Goal: Task Accomplishment & Management: Use online tool/utility

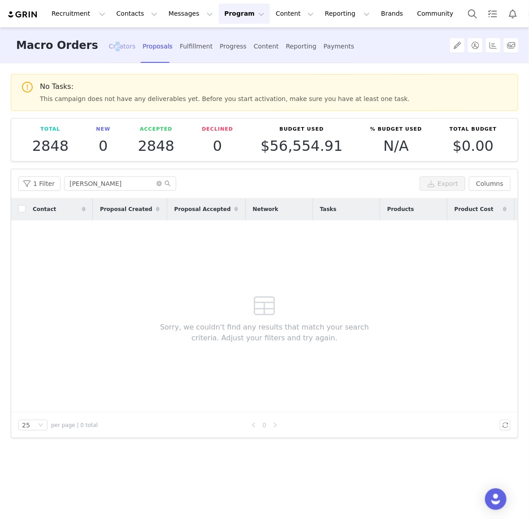
click at [109, 44] on div "Creators" at bounding box center [122, 47] width 27 height 24
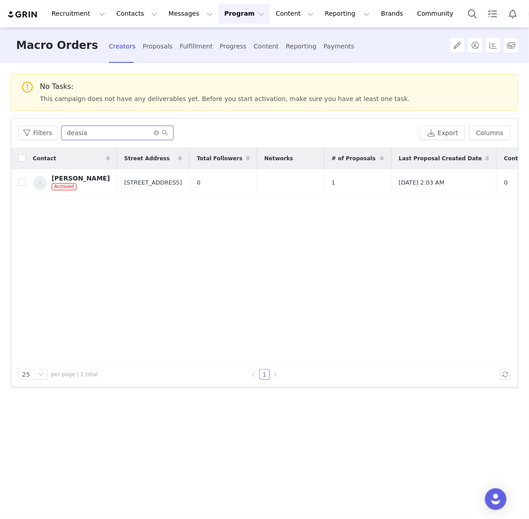
click at [102, 137] on input "deasia" at bounding box center [117, 133] width 112 height 14
paste input "[PERSON_NAME]"
type input "[PERSON_NAME]"
click at [85, 180] on div "[PERSON_NAME]" at bounding box center [81, 178] width 58 height 7
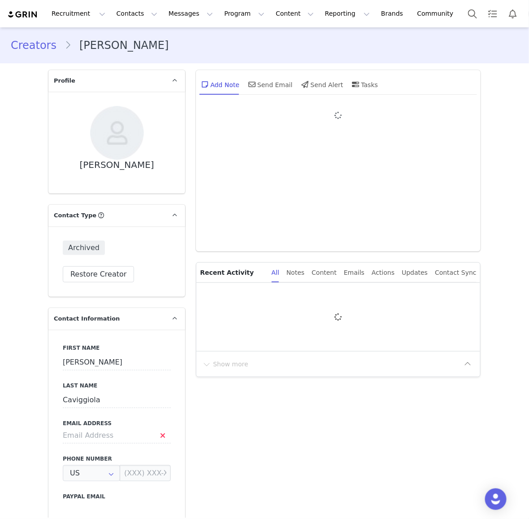
type input "+1 ([GEOGRAPHIC_DATA])"
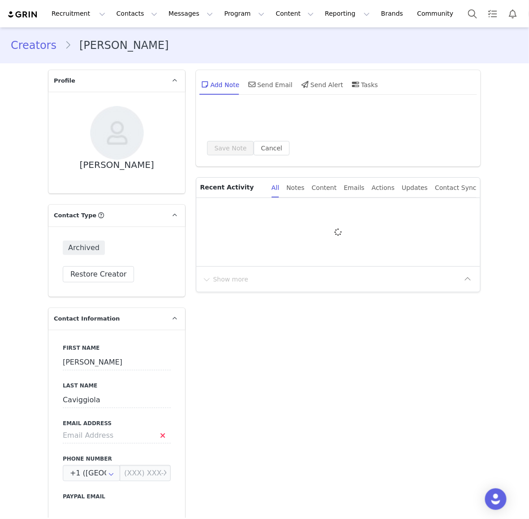
type input "[PERSON_NAME]"
type input "Caviggiola"
type input "[EMAIL_ADDRESS][DOMAIN_NAME]"
type input "US"
type input "[PERSON_NAME]"
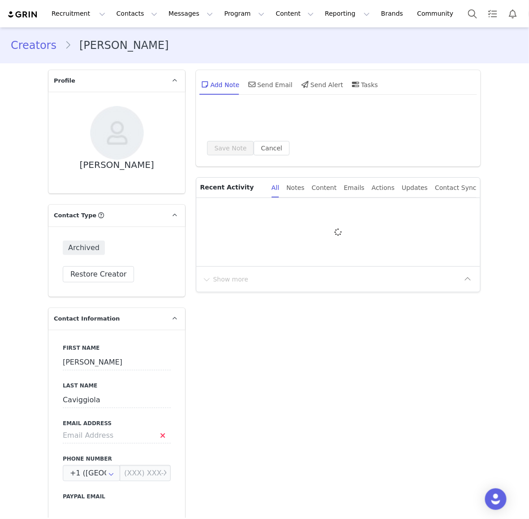
select select
type input "+1 ([GEOGRAPHIC_DATA])"
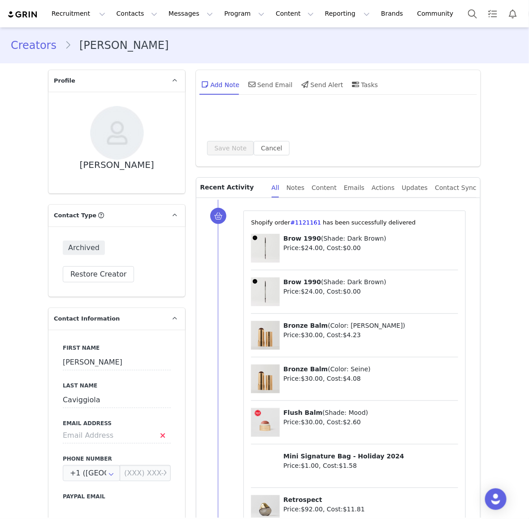
select select "[object Object]"
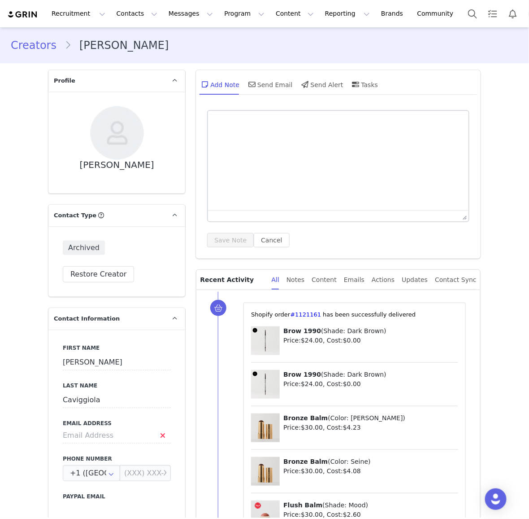
select select "[object Object]"
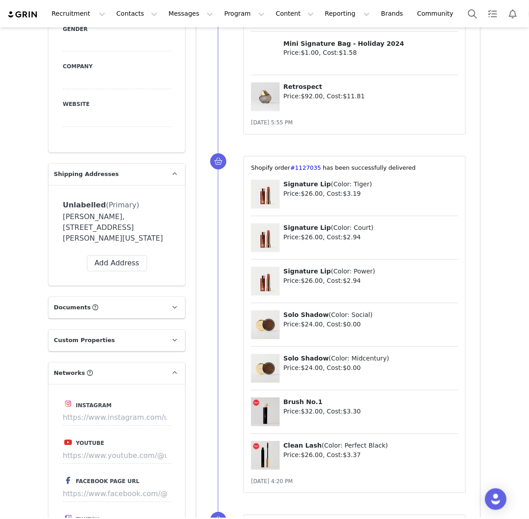
scroll to position [597, 0]
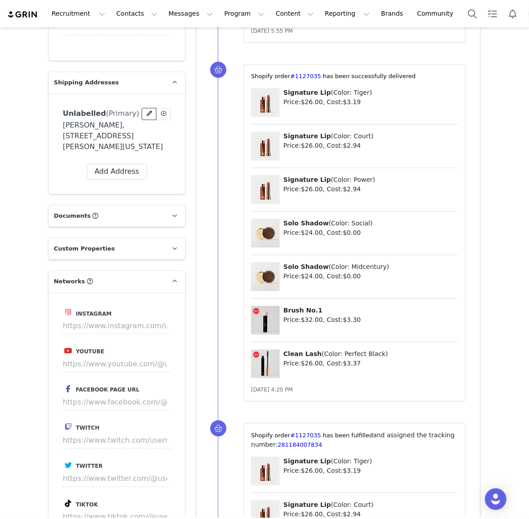
click at [148, 114] on icon at bounding box center [149, 113] width 5 height 5
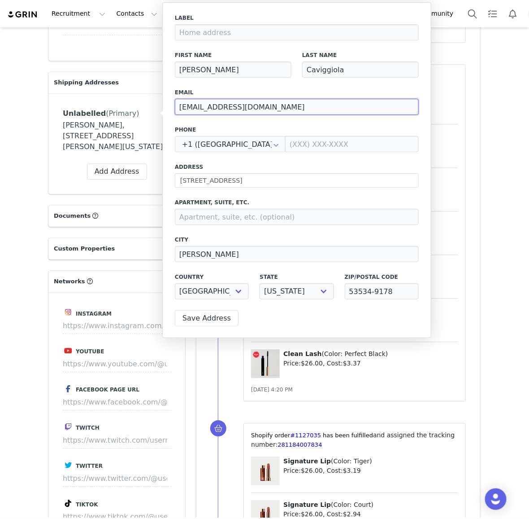
click at [196, 104] on input "[EMAIL_ADDRESS][DOMAIN_NAME]" at bounding box center [297, 107] width 244 height 16
paste input "influencerorder"
type input "[EMAIL_ADDRESS][DOMAIN_NAME]"
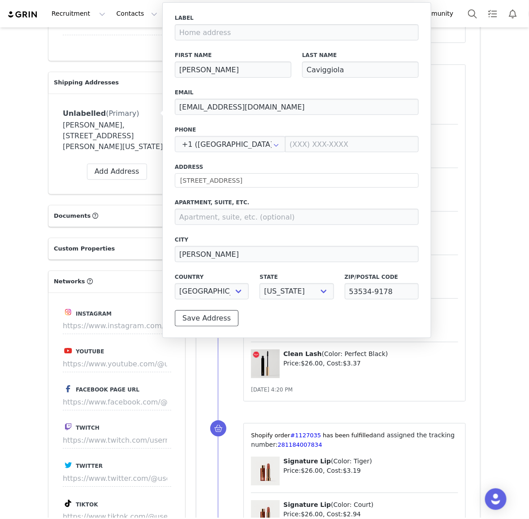
click at [198, 320] on button "Save Address" at bounding box center [207, 318] width 64 height 16
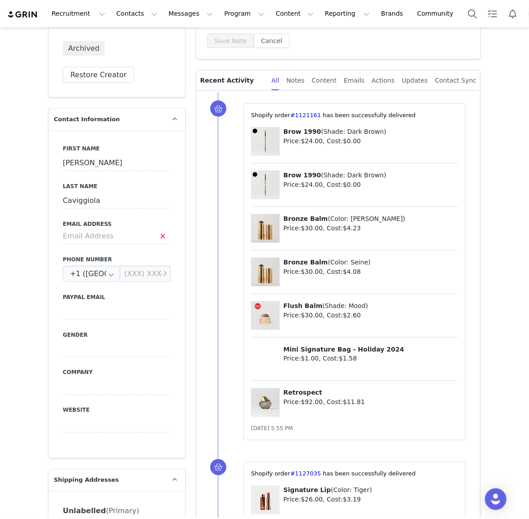
scroll to position [31, 0]
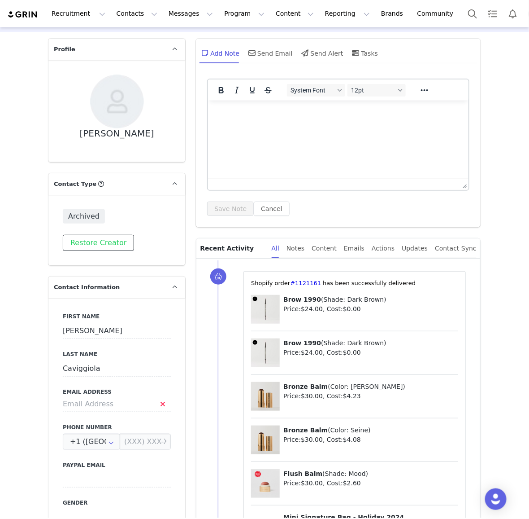
click at [97, 241] on button "Restore Creator" at bounding box center [98, 243] width 71 height 16
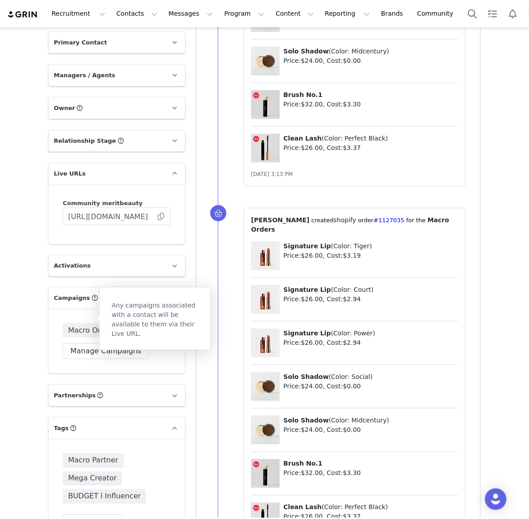
scroll to position [1189, 0]
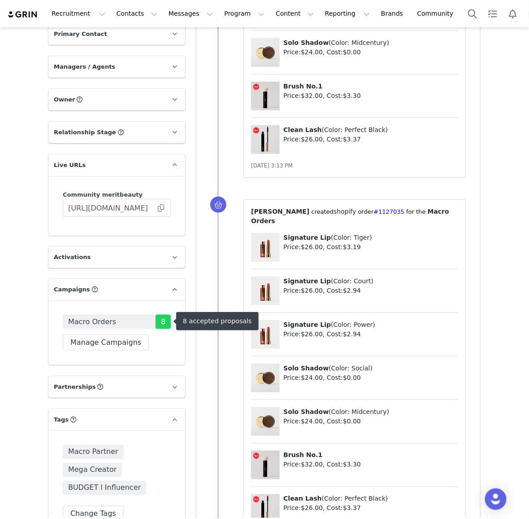
click at [86, 319] on span "Macro Orders" at bounding box center [92, 321] width 48 height 11
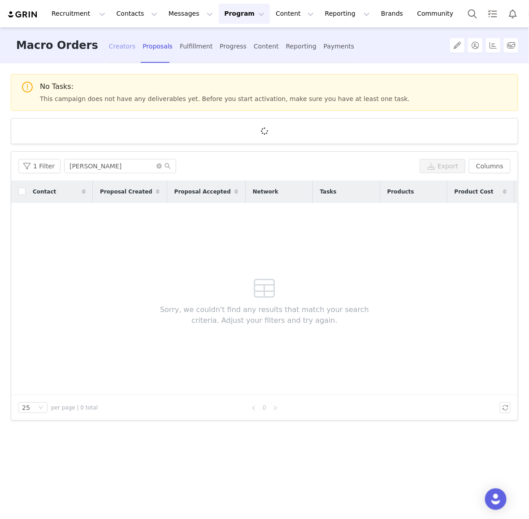
click at [111, 47] on div "Creators" at bounding box center [122, 47] width 27 height 24
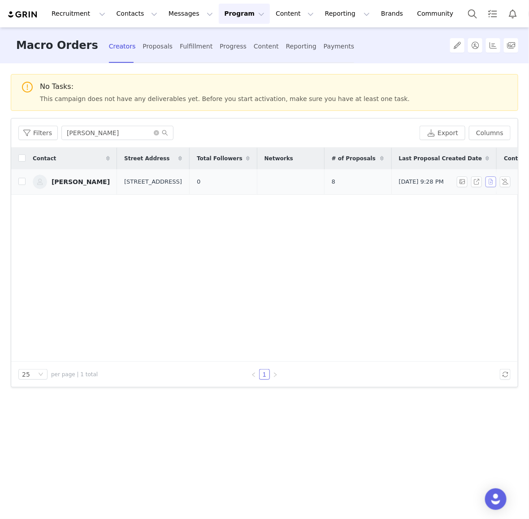
click at [491, 181] on button "button" at bounding box center [491, 181] width 11 height 11
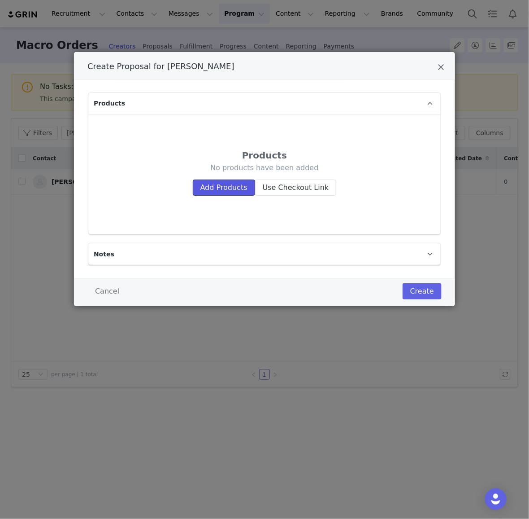
click at [207, 189] on button "Add Products" at bounding box center [224, 187] width 62 height 16
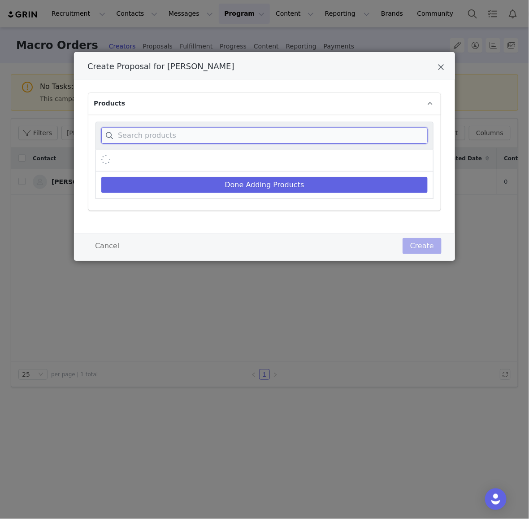
click at [166, 133] on input "Create Proposal for Nina Caviggiola" at bounding box center [264, 135] width 327 height 16
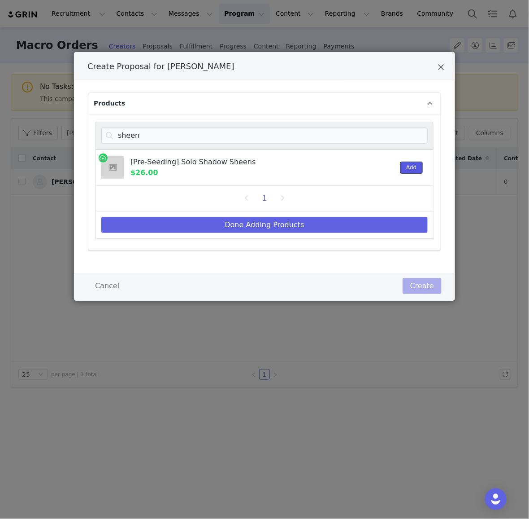
click at [404, 167] on button "Add" at bounding box center [412, 168] width 22 height 12
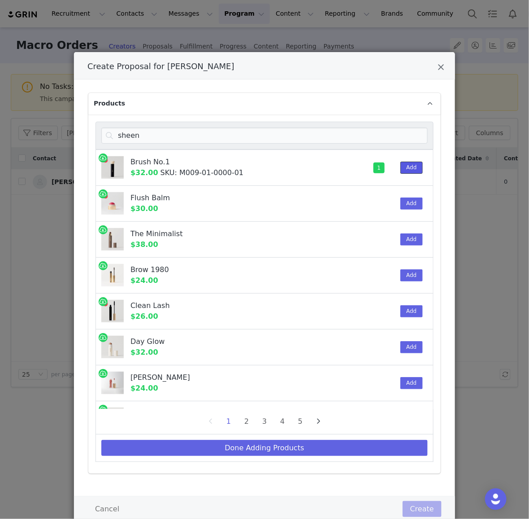
click at [404, 167] on button "Add" at bounding box center [412, 168] width 22 height 12
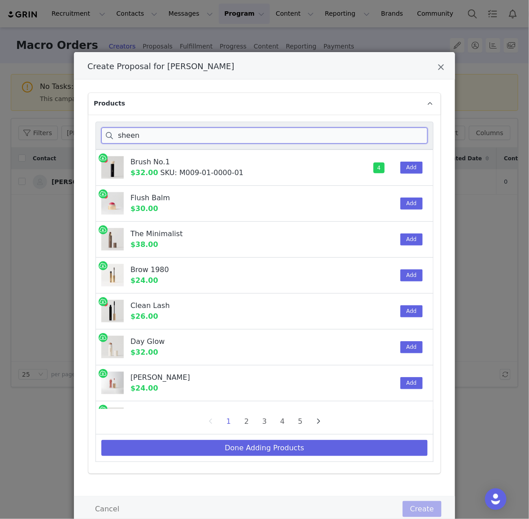
click at [378, 134] on input "sheen" at bounding box center [264, 135] width 327 height 16
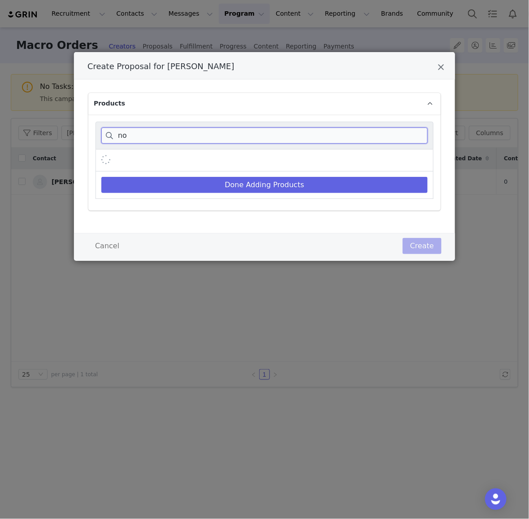
type input "n"
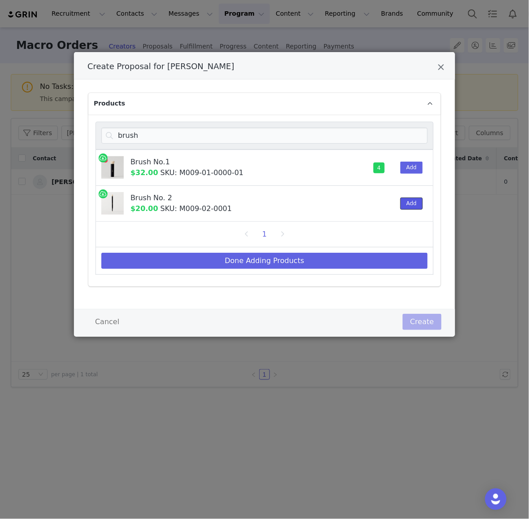
click at [407, 202] on button "Add" at bounding box center [412, 203] width 22 height 12
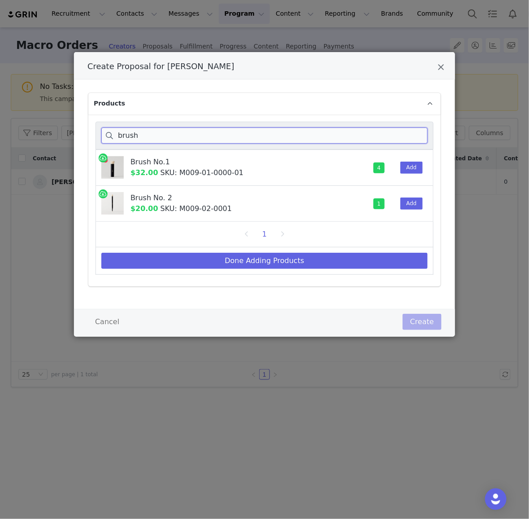
click at [341, 139] on input "brush" at bounding box center [264, 135] width 327 height 16
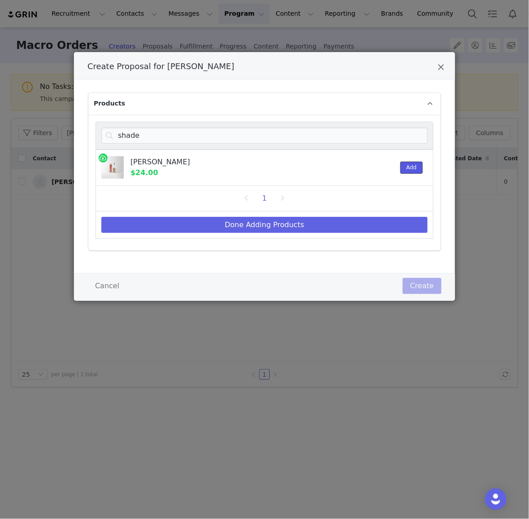
click at [413, 170] on button "Add" at bounding box center [412, 168] width 22 height 12
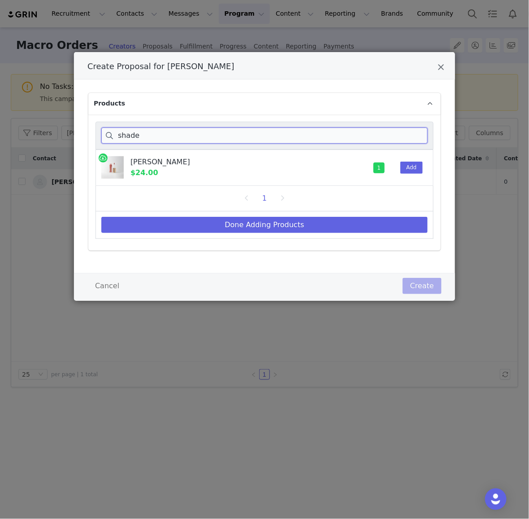
click at [388, 133] on input "shade" at bounding box center [264, 135] width 327 height 16
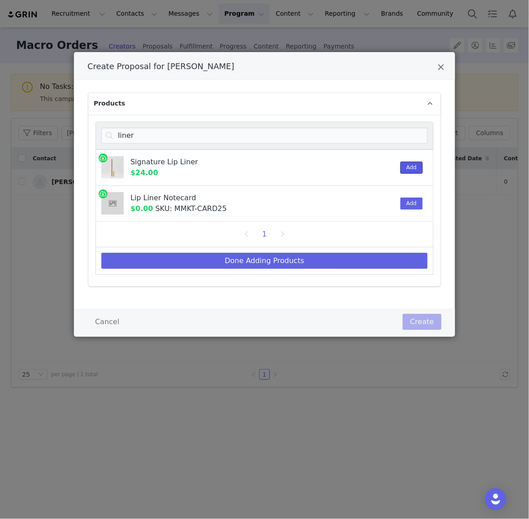
click at [416, 165] on button "Add" at bounding box center [412, 168] width 22 height 12
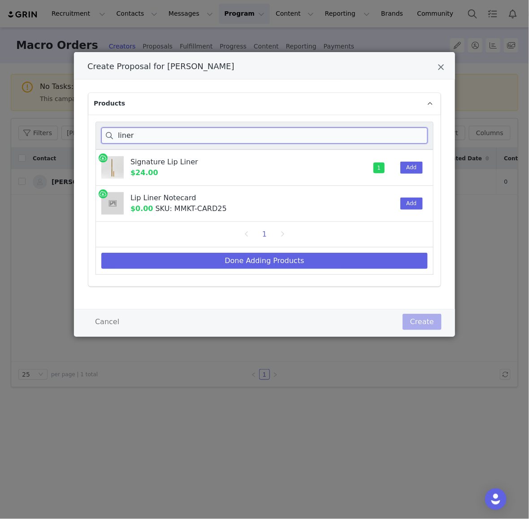
click at [358, 131] on input "liner" at bounding box center [264, 135] width 327 height 16
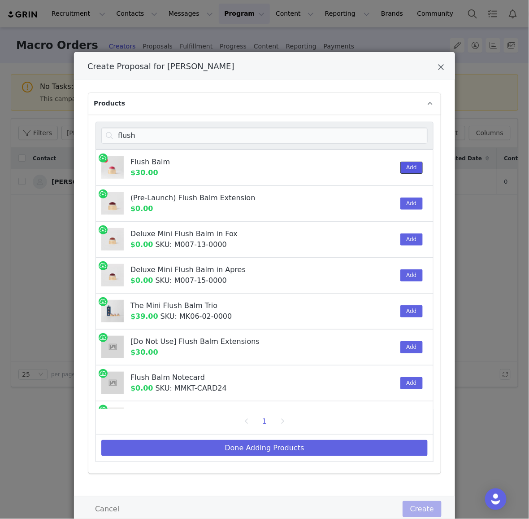
click at [412, 165] on button "Add" at bounding box center [412, 168] width 22 height 12
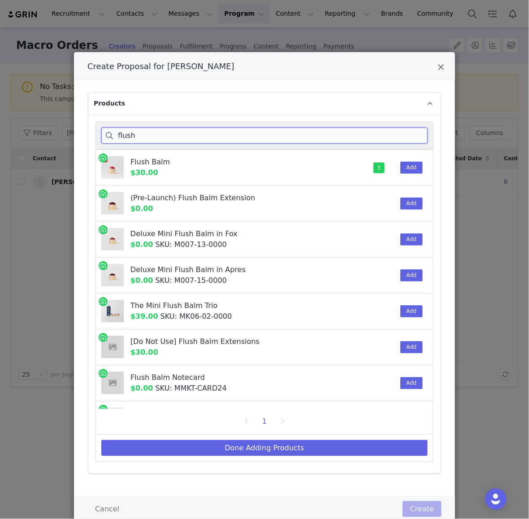
click at [387, 135] on input "flush" at bounding box center [264, 135] width 327 height 16
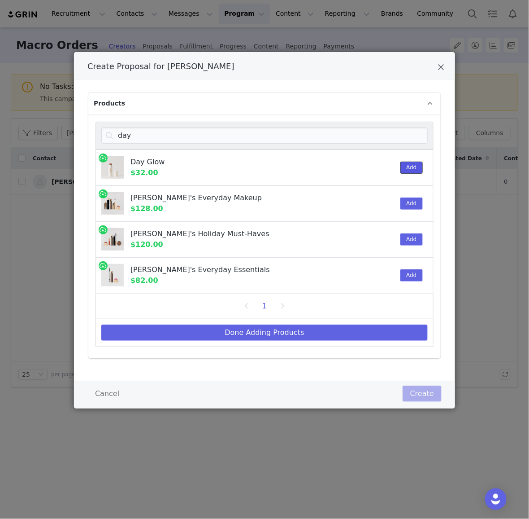
click at [415, 162] on button "Add" at bounding box center [412, 168] width 22 height 12
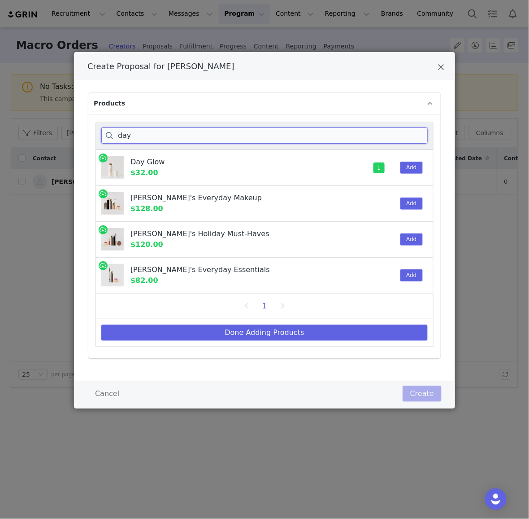
click at [383, 128] on input "day" at bounding box center [264, 135] width 327 height 16
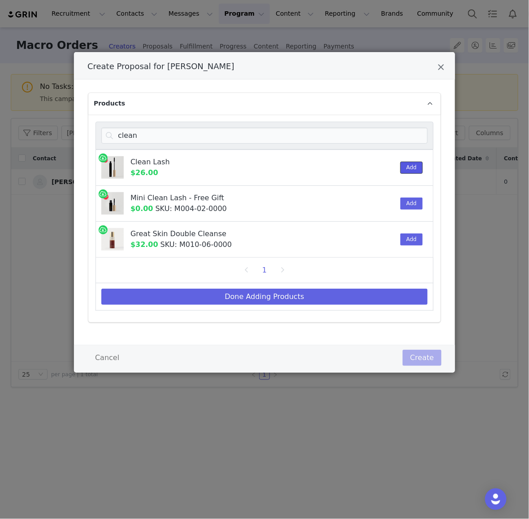
click at [408, 168] on button "Add" at bounding box center [412, 168] width 22 height 12
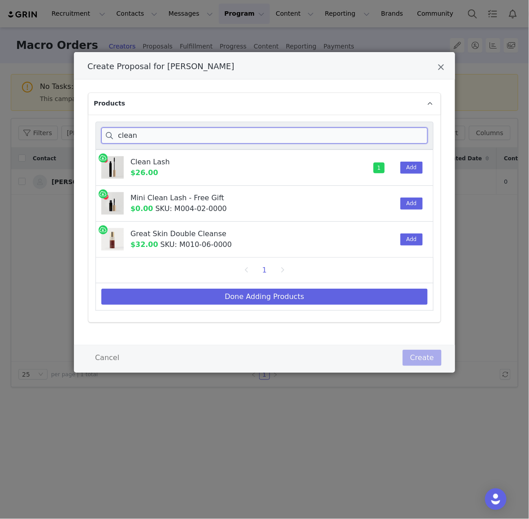
click at [336, 134] on input "clean" at bounding box center [264, 135] width 327 height 16
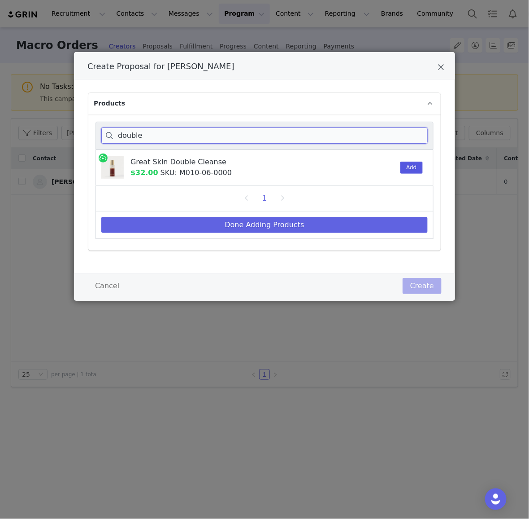
type input "double"
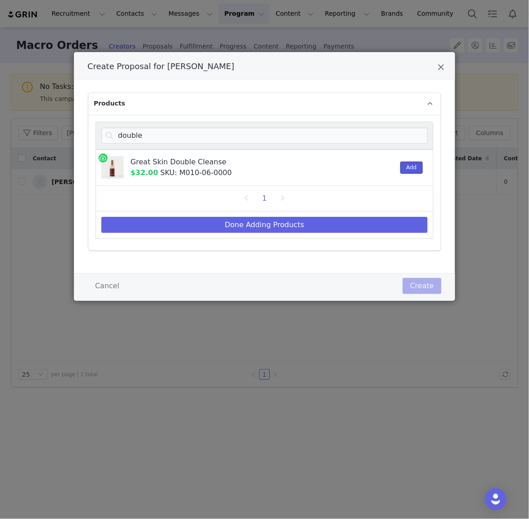
click at [411, 166] on button "Add" at bounding box center [412, 168] width 22 height 12
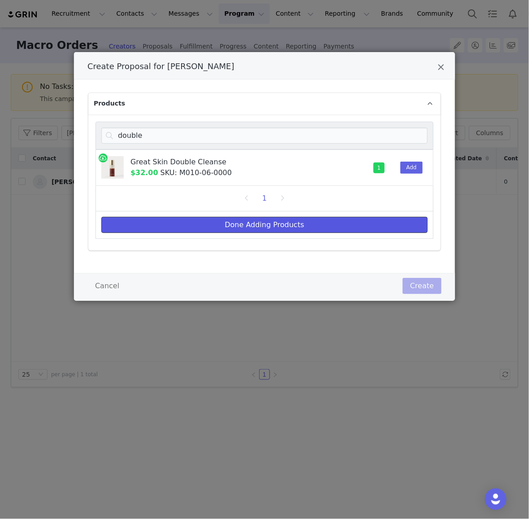
click at [319, 227] on button "Done Adding Products" at bounding box center [264, 225] width 327 height 16
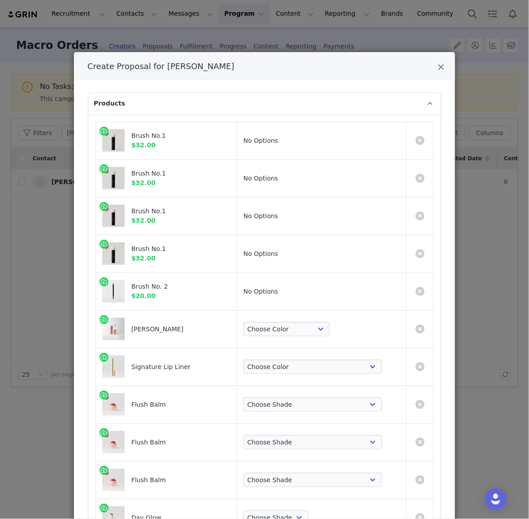
scroll to position [22, 0]
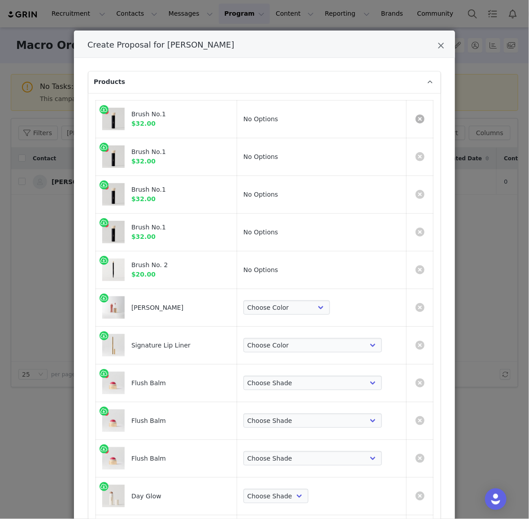
click at [421, 118] on link "Create Proposal for Nina Caviggiola" at bounding box center [420, 118] width 9 height 9
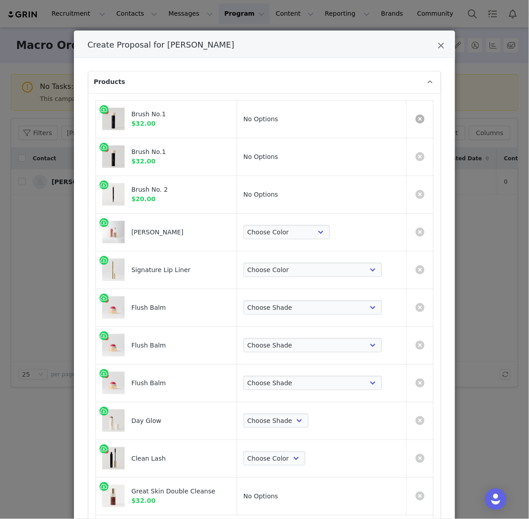
click at [421, 118] on link "Create Proposal for Nina Caviggiola" at bounding box center [420, 118] width 9 height 9
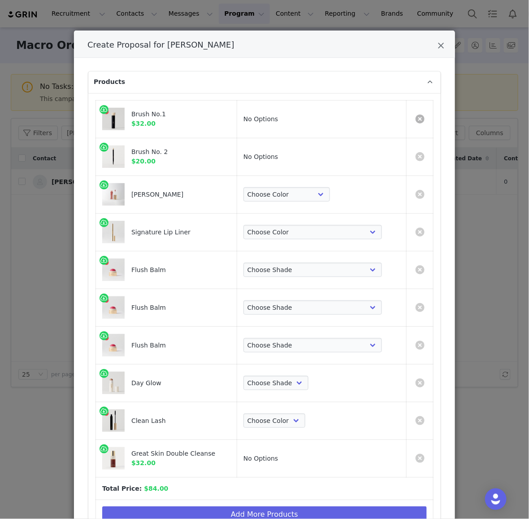
click at [421, 118] on link "Create Proposal for Nina Caviggiola" at bounding box center [420, 118] width 9 height 9
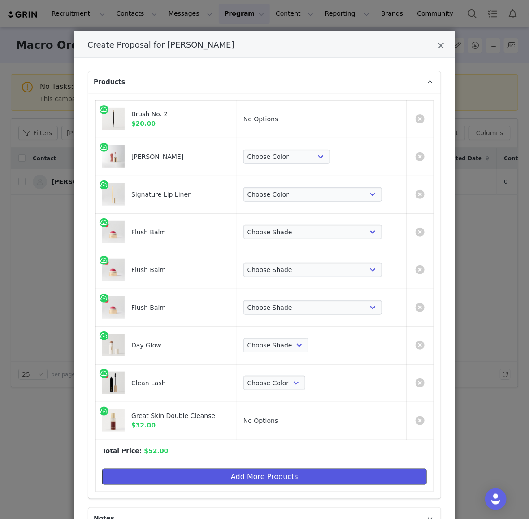
click at [179, 475] on button "Add More Products" at bounding box center [264, 476] width 325 height 16
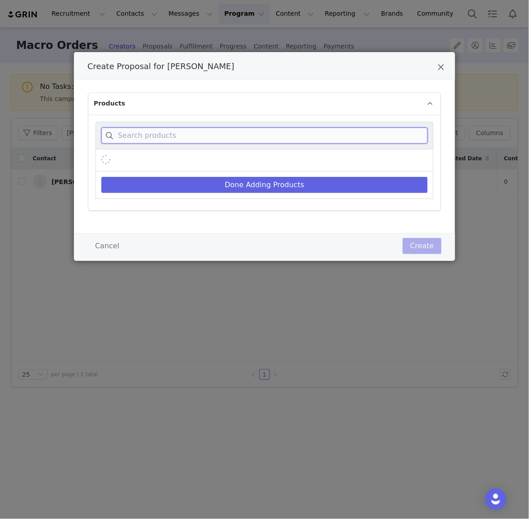
click at [157, 129] on input "Create Proposal for Nina Caviggiola" at bounding box center [264, 135] width 327 height 16
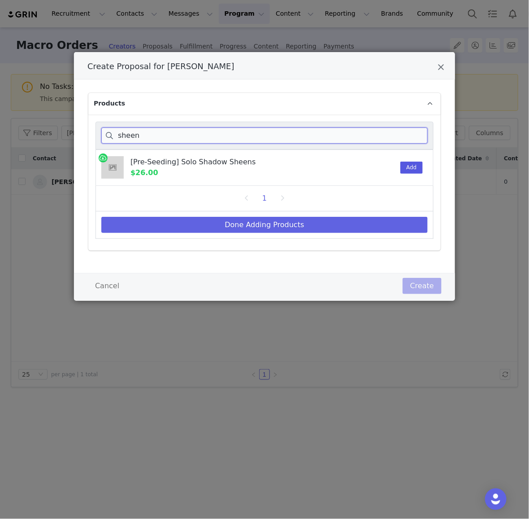
type input "sheen"
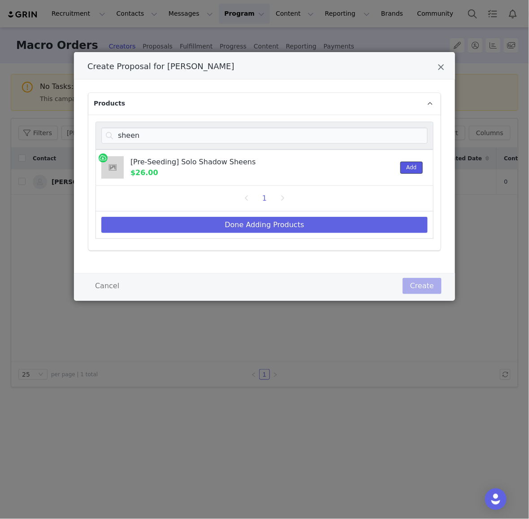
click at [411, 164] on button "Add" at bounding box center [412, 168] width 22 height 12
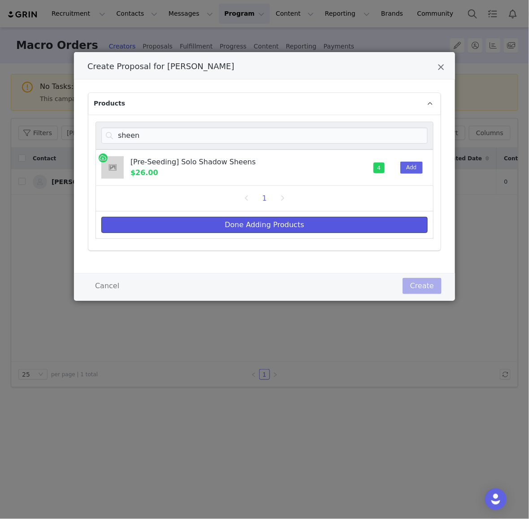
click at [278, 230] on button "Done Adding Products" at bounding box center [264, 225] width 327 height 16
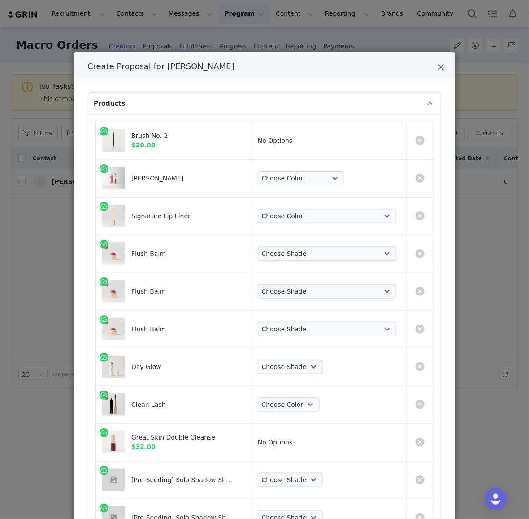
scroll to position [244, 0]
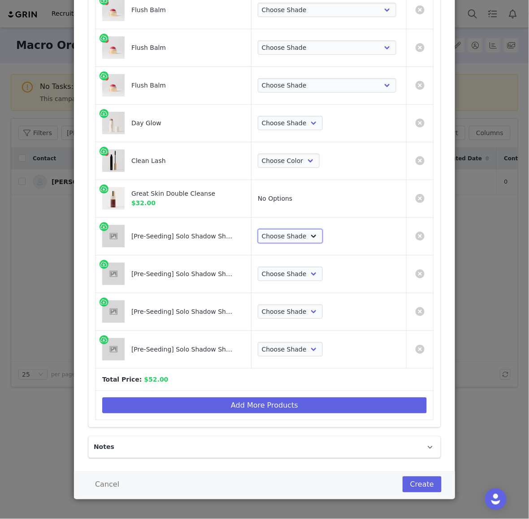
click at [323, 230] on select "Choose Shade Sartorial [PERSON_NAME] Matchbook" at bounding box center [290, 236] width 65 height 14
click at [307, 229] on select "Choose Shade Sartorial [PERSON_NAME] Matchbook" at bounding box center [290, 236] width 65 height 14
click at [323, 240] on select "Choose Shade Sartorial [PERSON_NAME] Matchbook" at bounding box center [290, 236] width 65 height 14
select select "28752870"
click at [307, 229] on select "Choose Shade Sartorial [PERSON_NAME] Matchbook" at bounding box center [290, 236] width 65 height 14
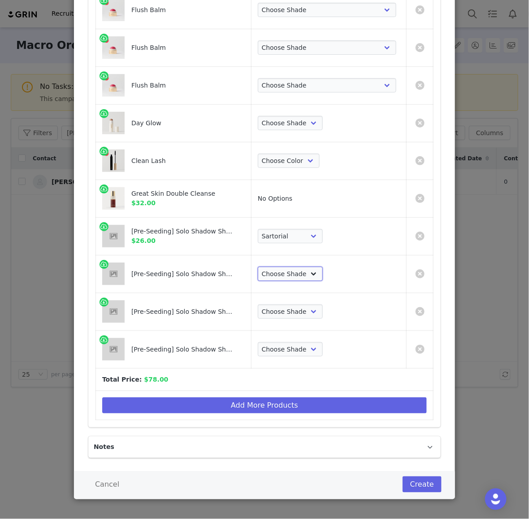
click at [322, 274] on select "Choose Shade Sartorial [PERSON_NAME] Matchbook" at bounding box center [290, 273] width 65 height 14
select select "28752871"
click at [307, 266] on select "Choose Shade Sartorial [PERSON_NAME] Matchbook" at bounding box center [290, 273] width 65 height 14
click at [323, 316] on select "Choose Shade Sartorial [PERSON_NAME] Matchbook" at bounding box center [290, 311] width 65 height 14
click at [307, 304] on select "Choose Shade Sartorial [PERSON_NAME] Matchbook" at bounding box center [290, 311] width 65 height 14
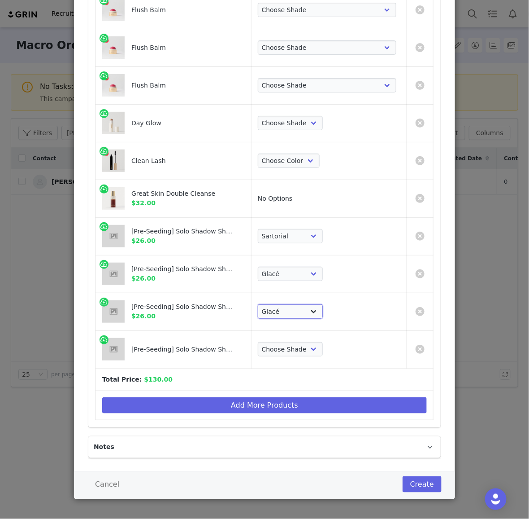
click at [323, 310] on select "Choose Shade Sartorial [PERSON_NAME] Matchbook" at bounding box center [290, 311] width 65 height 14
select select "28752872"
click at [307, 304] on select "Choose Shade Sartorial [PERSON_NAME] Matchbook" at bounding box center [290, 311] width 65 height 14
click at [323, 342] on select "Choose Shade Sartorial [PERSON_NAME] Matchbook" at bounding box center [290, 349] width 65 height 14
select select "28752873"
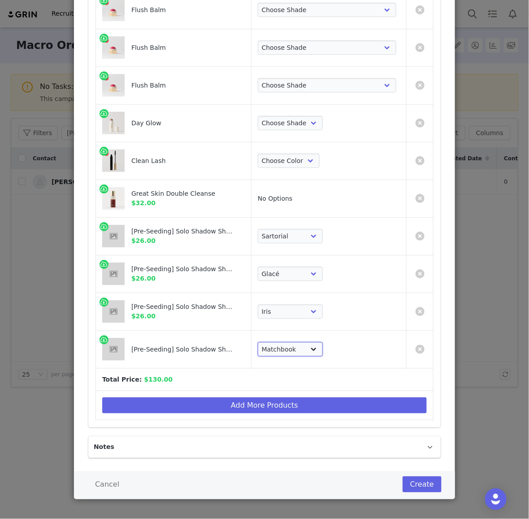
click at [307, 342] on select "Choose Shade Sartorial [PERSON_NAME] Matchbook" at bounding box center [290, 349] width 65 height 14
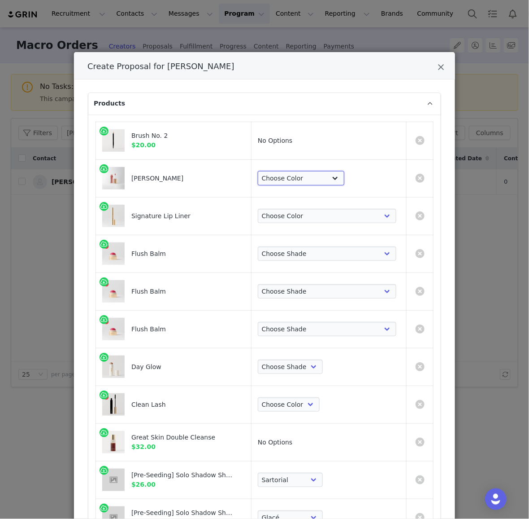
click at [326, 172] on select "Choose Color Pink Beet Jeté Sangria Les Deux Maraschino Taupe [GEOGRAPHIC_DATA]…" at bounding box center [301, 178] width 87 height 14
select select "27158279"
click at [307, 171] on select "Choose Color Pink Beet Jeté Sangria Les Deux Maraschino Taupe [GEOGRAPHIC_DATA]…" at bounding box center [301, 178] width 87 height 14
click at [345, 214] on select "Choose Color [PERSON_NAME] Hills Bespoke Coupé Sportif Mayfair Tabac Brownstone…" at bounding box center [327, 216] width 139 height 14
select select "26311671"
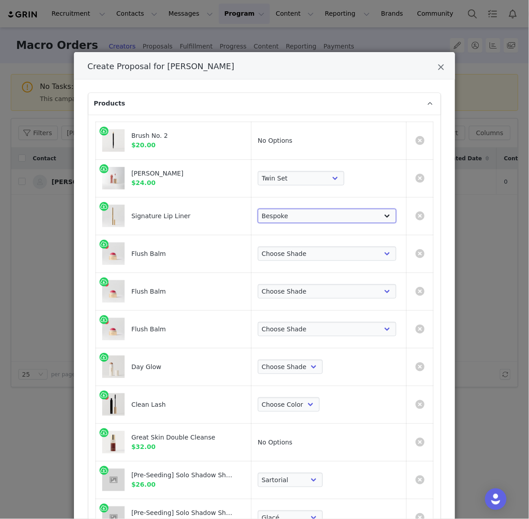
click at [307, 209] on select "Choose Color [PERSON_NAME] Hills Bespoke Coupé Sportif Mayfair Tabac Brownstone…" at bounding box center [327, 216] width 139 height 14
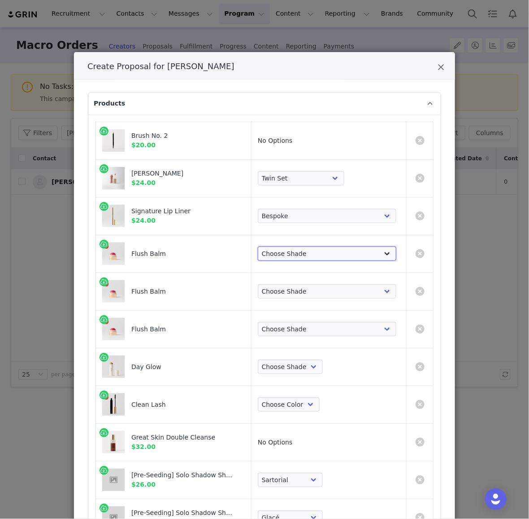
click at [327, 257] on select "Choose [PERSON_NAME] Hills Cheeky Après Fox Terracotta [GEOGRAPHIC_DATA] Le Bon…" at bounding box center [327, 253] width 139 height 14
click at [307, 246] on select "Choose [PERSON_NAME] Hills Cheeky Après Fox Terracotta [GEOGRAPHIC_DATA] Le Bon…" at bounding box center [327, 253] width 139 height 14
click at [345, 254] on select "Choose [PERSON_NAME] Hills Cheeky Après Fox Terracotta [GEOGRAPHIC_DATA] Le Bon…" at bounding box center [327, 253] width 139 height 14
select select "26421108"
click at [307, 246] on select "Choose [PERSON_NAME] Hills Cheeky Après Fox Terracotta [GEOGRAPHIC_DATA] Le Bon…" at bounding box center [327, 253] width 139 height 14
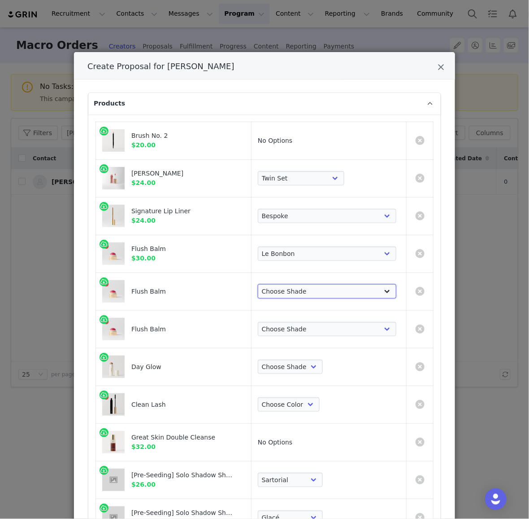
click at [321, 297] on select "Choose [PERSON_NAME] Hills Cheeky Après Fox Terracotta [GEOGRAPHIC_DATA] Le Bon…" at bounding box center [327, 291] width 139 height 14
select select "26421111"
click at [307, 284] on select "Choose [PERSON_NAME] Hills Cheeky Après Fox Terracotta [GEOGRAPHIC_DATA] Le Bon…" at bounding box center [327, 291] width 139 height 14
click at [344, 327] on select "Choose [PERSON_NAME] Hills Cheeky Après Fox Terracotta [GEOGRAPHIC_DATA] Le Bon…" at bounding box center [327, 329] width 139 height 14
select select "26421112"
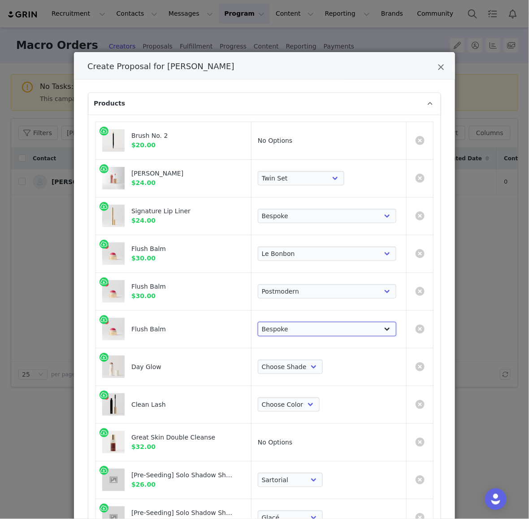
click at [307, 322] on select "Choose [PERSON_NAME] Hills Cheeky Après Fox Terracotta [GEOGRAPHIC_DATA] Le Bon…" at bounding box center [327, 329] width 139 height 14
click at [323, 367] on select "Choose Shade Cava Bounce Citrine Solstice" at bounding box center [290, 366] width 65 height 14
select select "2838605"
click at [307, 359] on select "Choose Shade Cava Bounce Citrine Solstice" at bounding box center [290, 366] width 65 height 14
click at [320, 401] on select "Choose Color Perfect Black" at bounding box center [289, 404] width 62 height 14
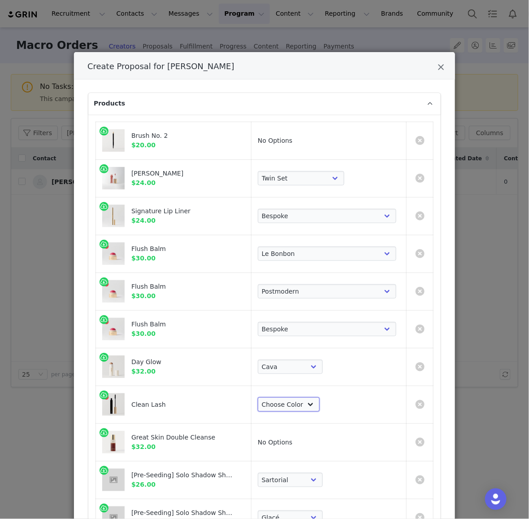
select select "1822039"
click at [307, 397] on select "Choose Color Perfect Black" at bounding box center [289, 404] width 62 height 14
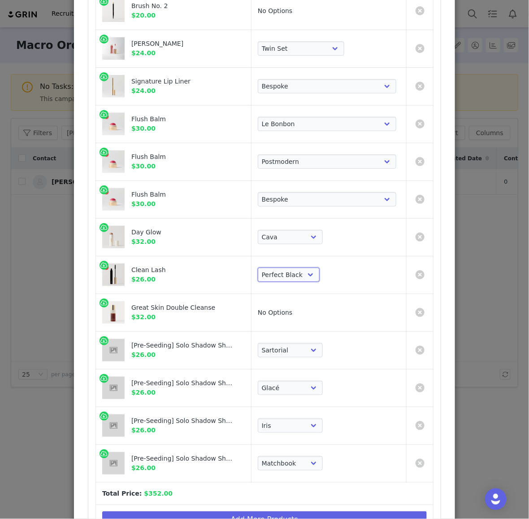
scroll to position [244, 0]
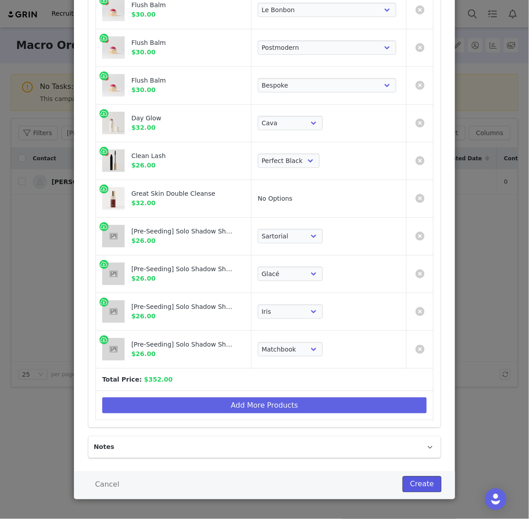
click at [423, 480] on button "Create" at bounding box center [422, 484] width 39 height 16
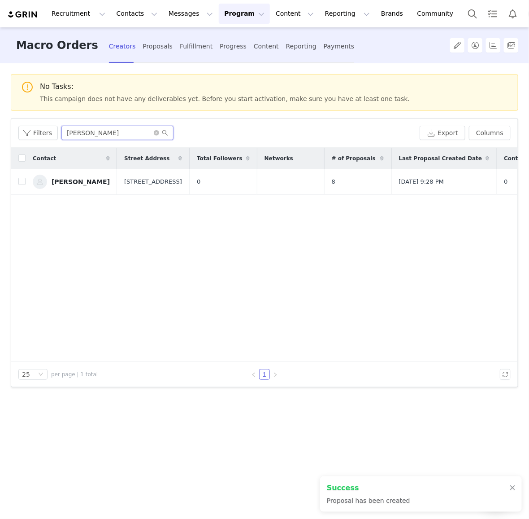
click at [74, 134] on input "[PERSON_NAME]" at bounding box center [117, 133] width 112 height 14
click at [180, 41] on div "Fulfillment" at bounding box center [196, 47] width 33 height 24
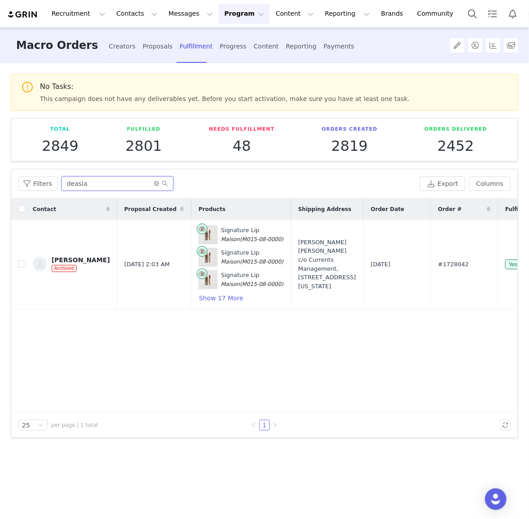
click at [104, 178] on input "deasia" at bounding box center [117, 183] width 112 height 14
paste input "[PERSON_NAME]"
type input "[PERSON_NAME]"
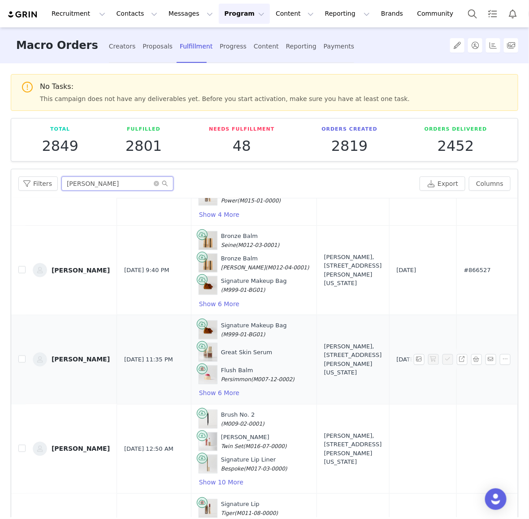
scroll to position [101, 0]
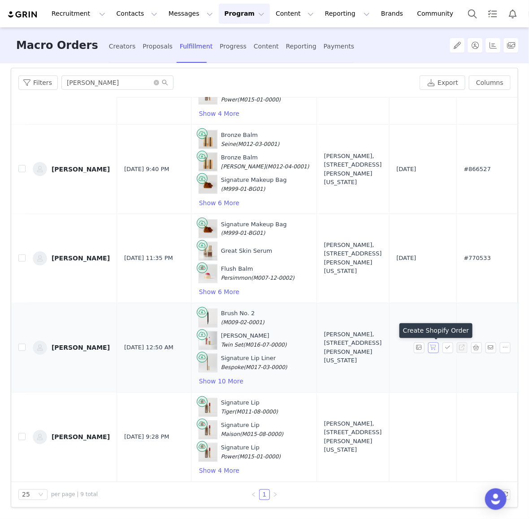
click at [432, 349] on button "button" at bounding box center [433, 347] width 11 height 11
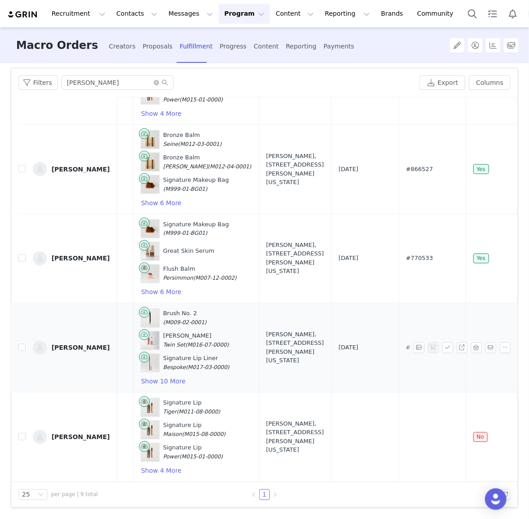
scroll to position [408, 118]
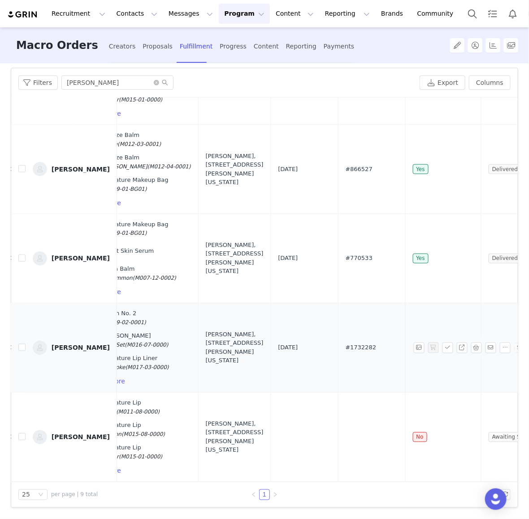
click at [346, 349] on span "#1732282" at bounding box center [361, 347] width 31 height 9
copy span "#1732282"
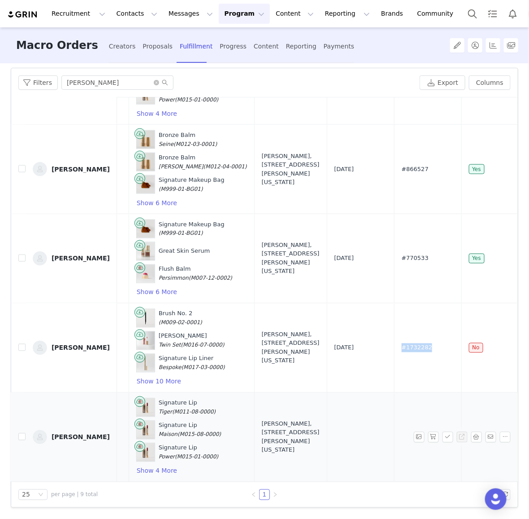
scroll to position [408, 58]
